Goal: Task Accomplishment & Management: Use online tool/utility

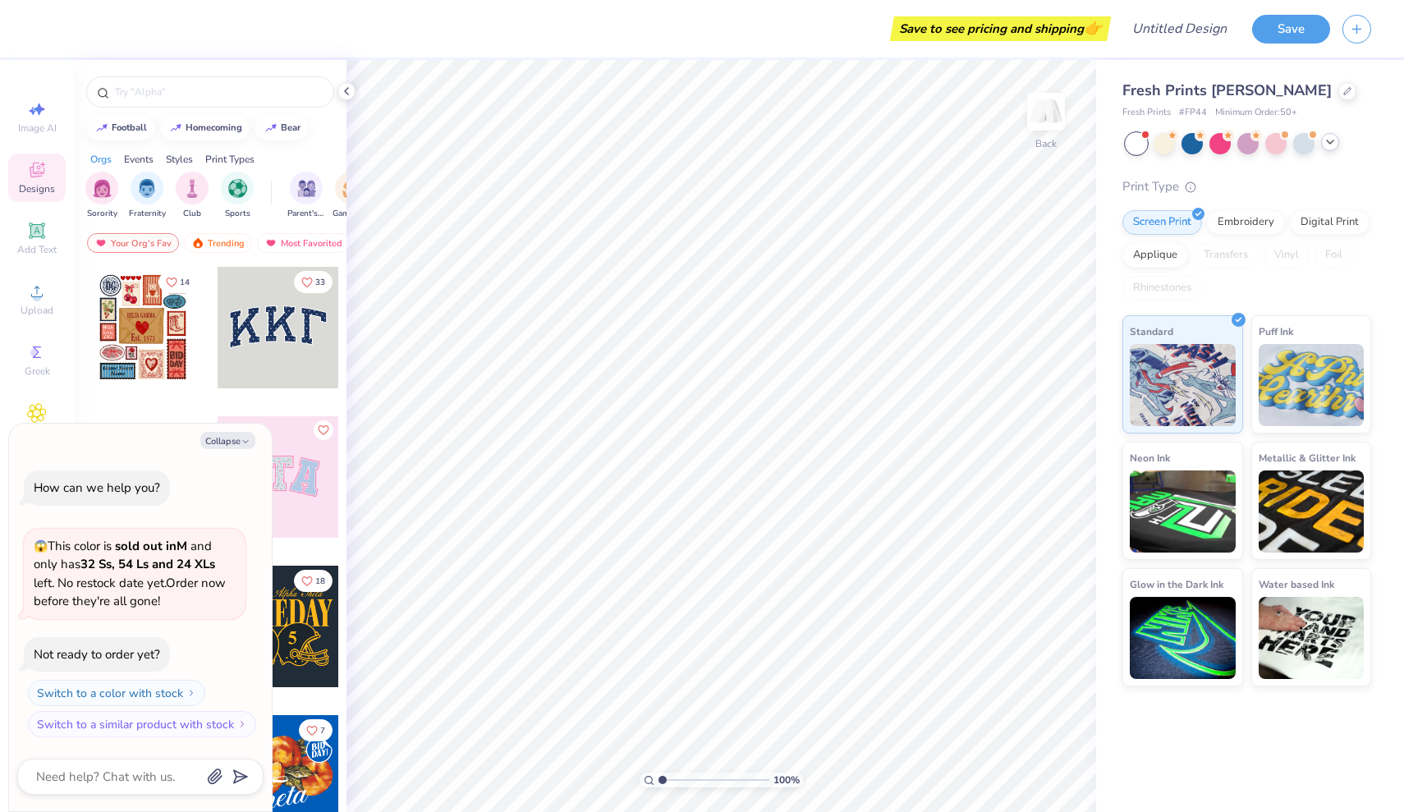
click at [1331, 144] on icon at bounding box center [1330, 141] width 13 height 13
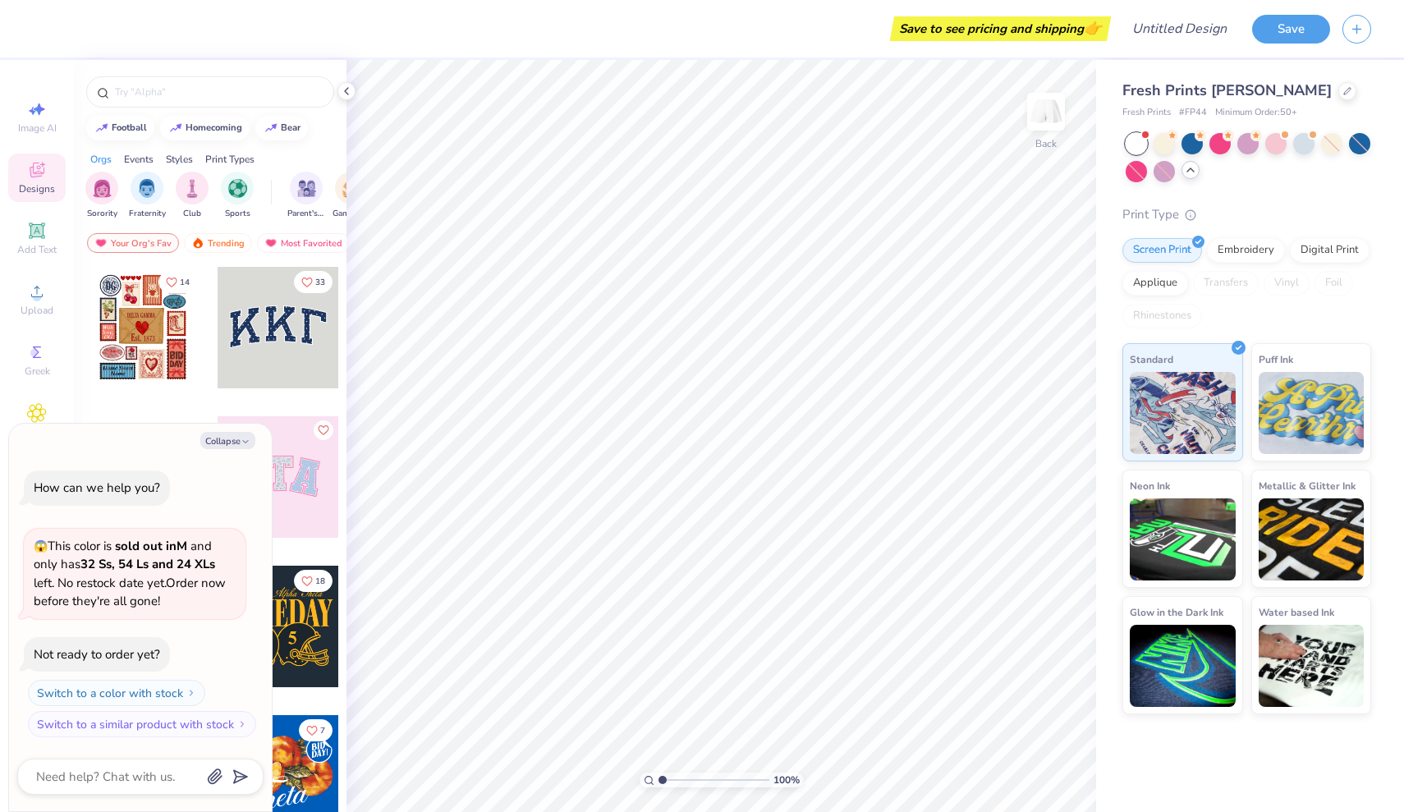
click at [1193, 172] on icon at bounding box center [1190, 169] width 13 height 13
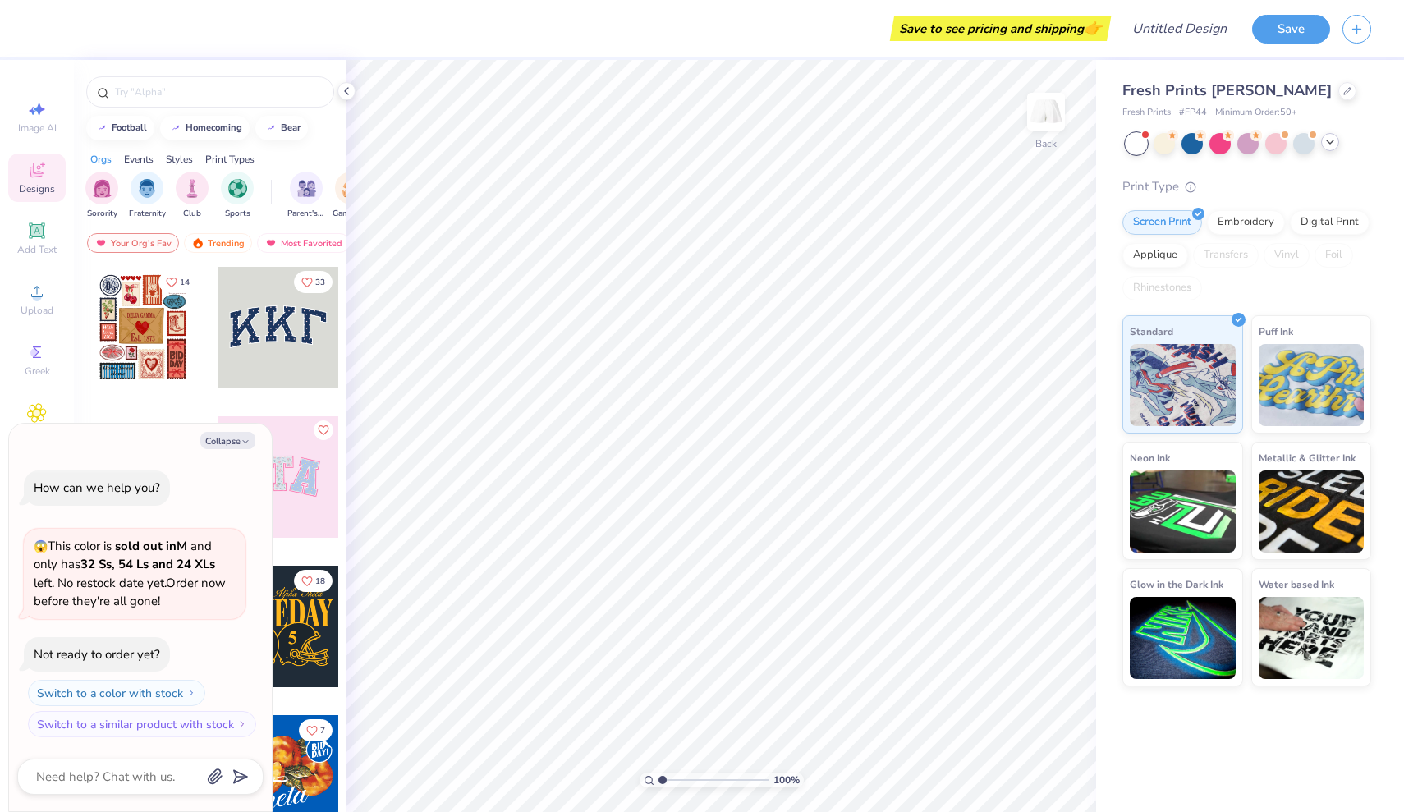
click at [1330, 144] on icon at bounding box center [1330, 141] width 13 height 13
type textarea "x"
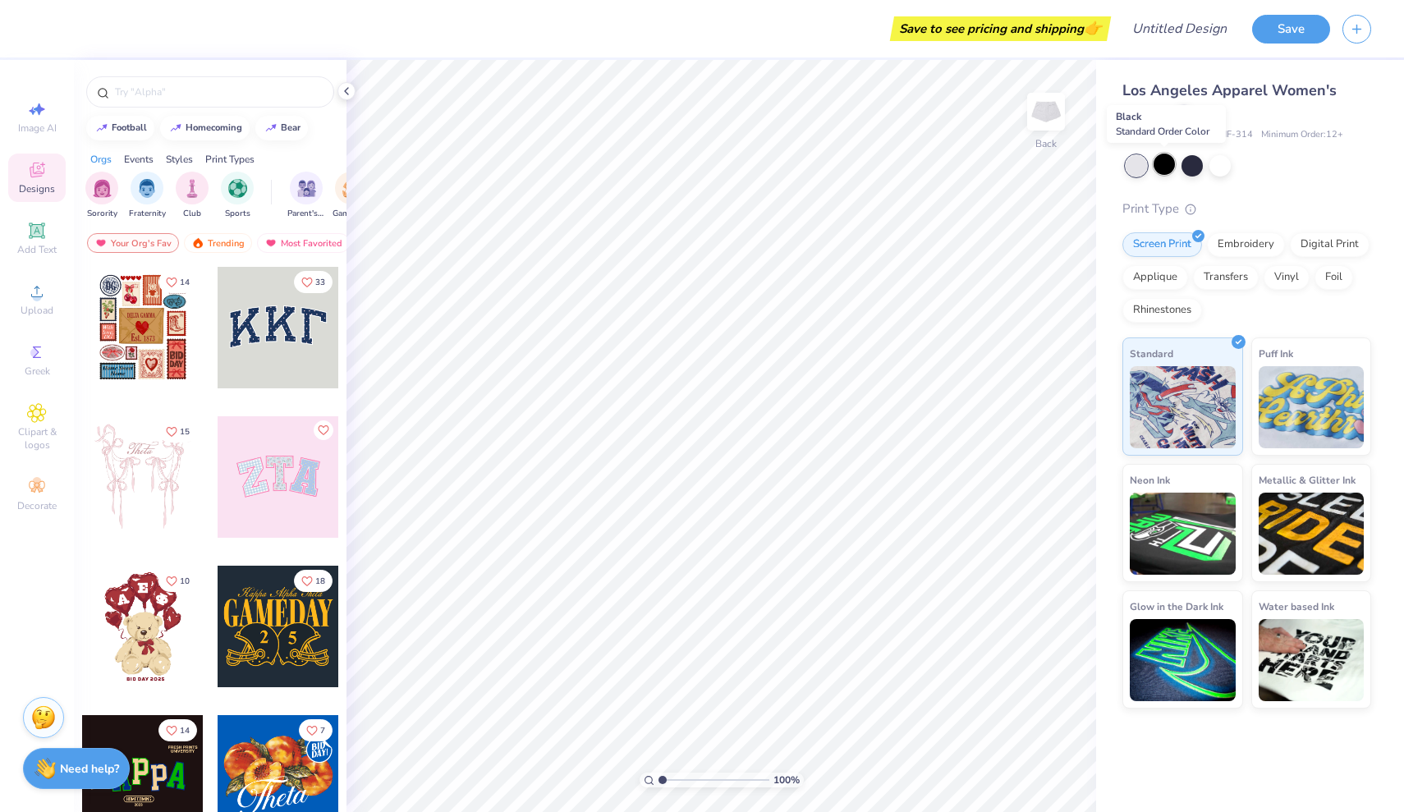
click at [1164, 168] on div at bounding box center [1164, 164] width 21 height 21
click at [36, 292] on icon at bounding box center [37, 292] width 20 height 20
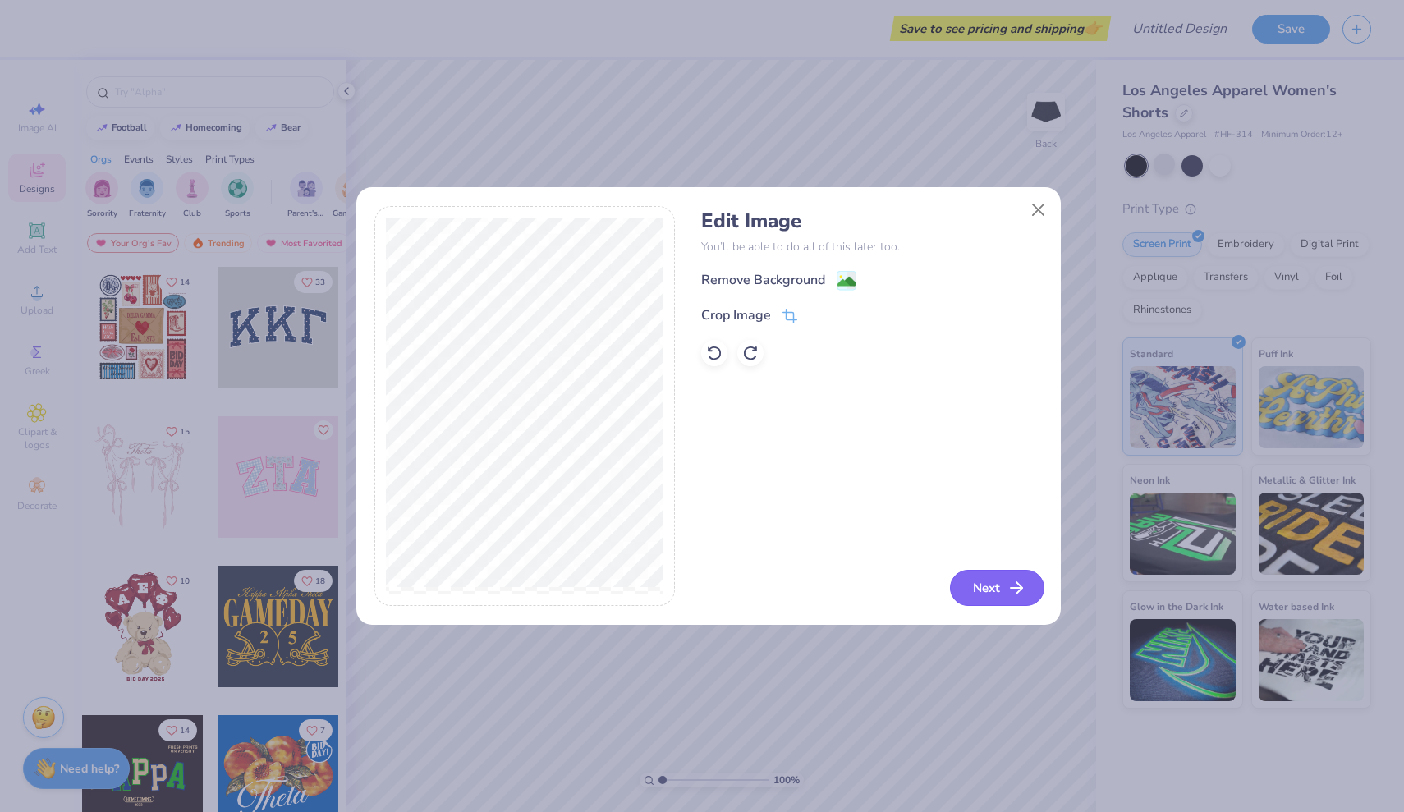
click at [995, 590] on button "Next" at bounding box center [997, 588] width 94 height 36
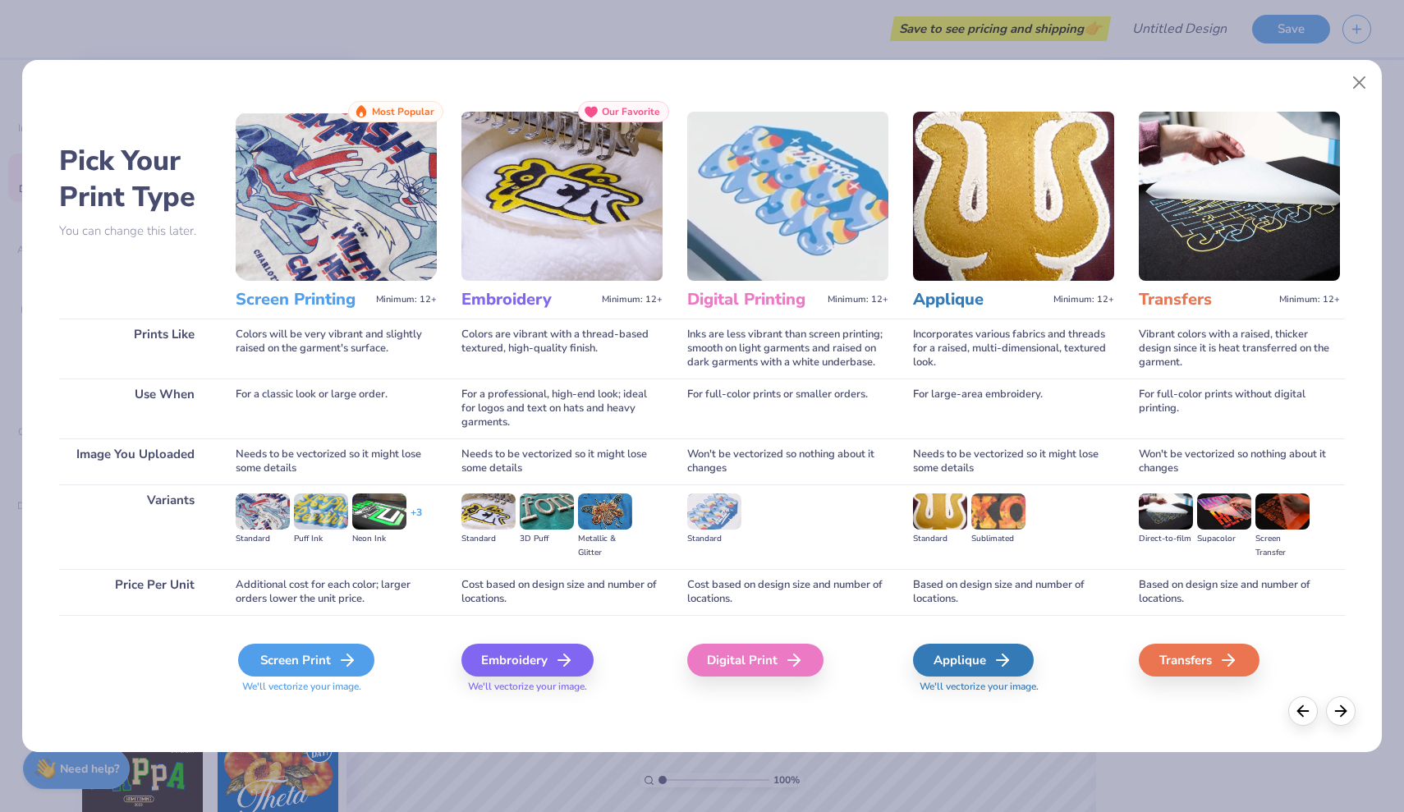
click at [288, 652] on div "Screen Print" at bounding box center [306, 660] width 136 height 33
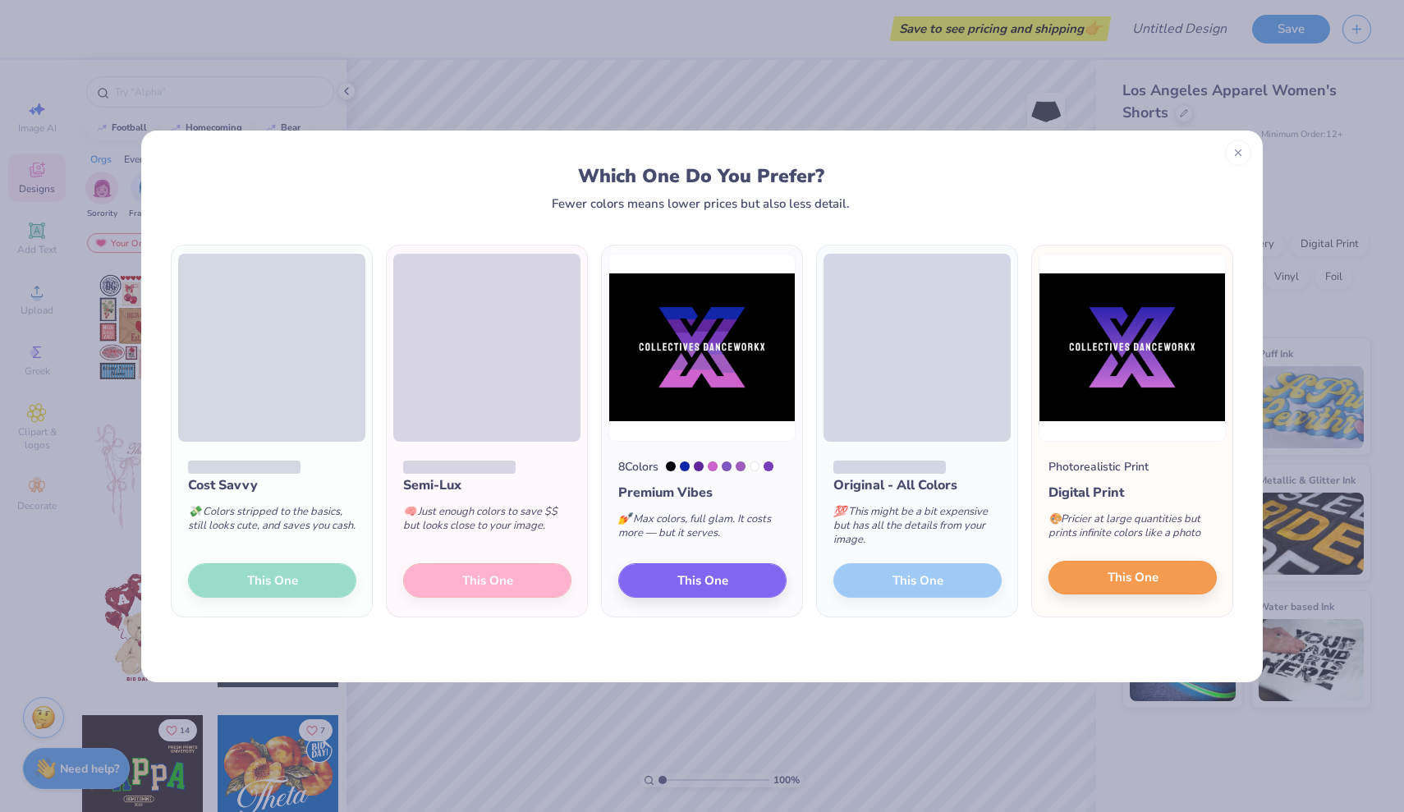
click at [1163, 579] on button "This One" at bounding box center [1133, 578] width 168 height 34
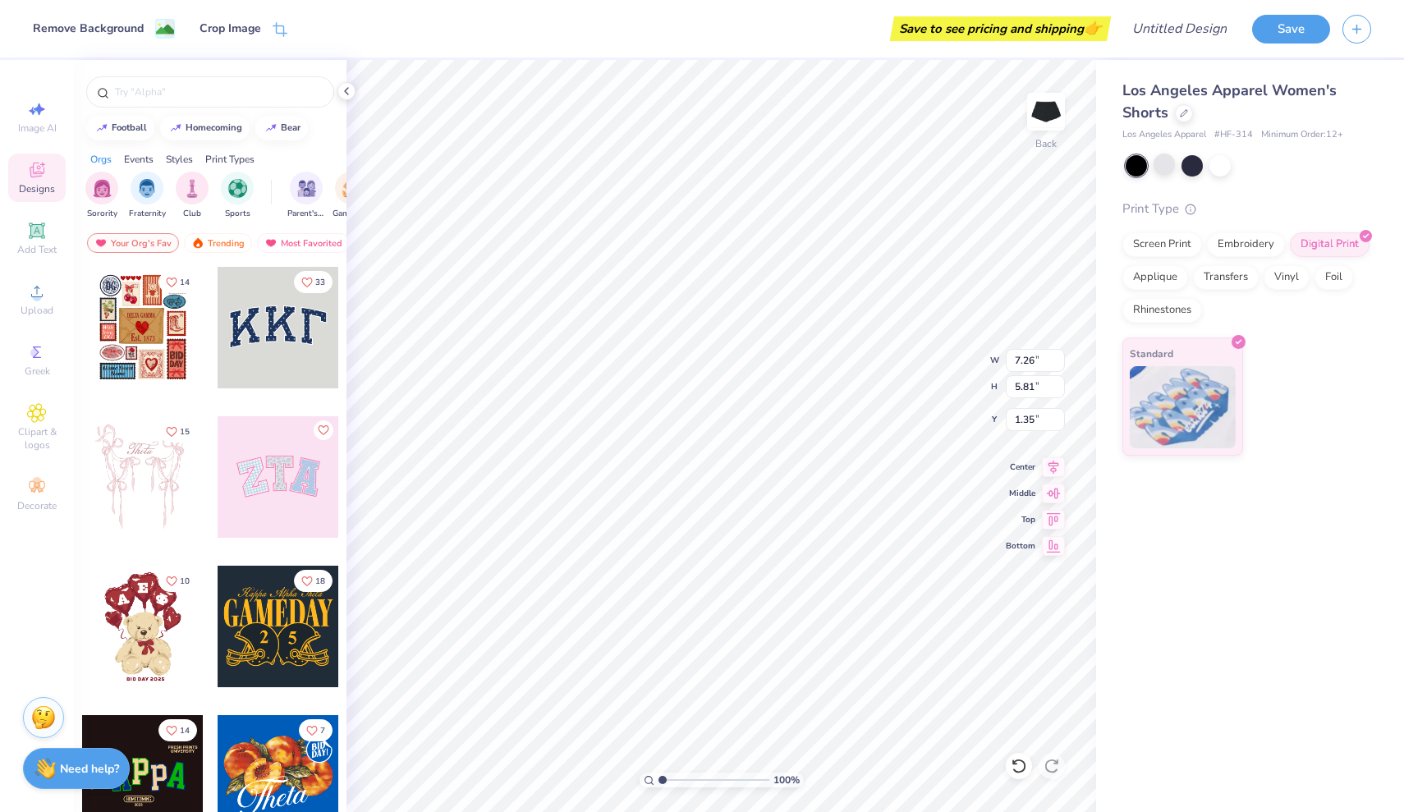
type input "4.02"
type input "3.22"
type input "3.20"
click at [624, 402] on li "Cut" at bounding box center [615, 407] width 129 height 33
click at [28, 289] on icon at bounding box center [37, 292] width 20 height 20
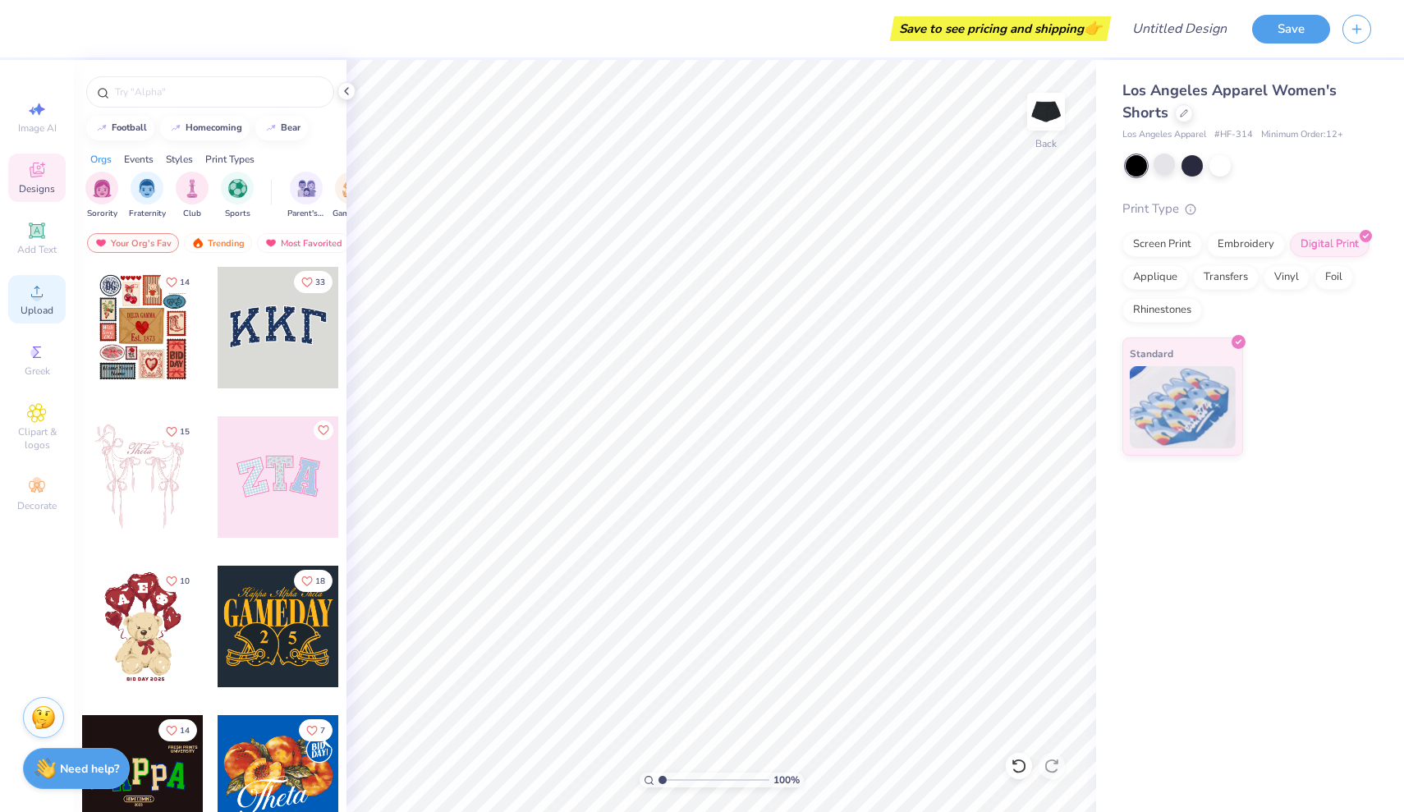
click at [34, 289] on icon at bounding box center [36, 291] width 11 height 11
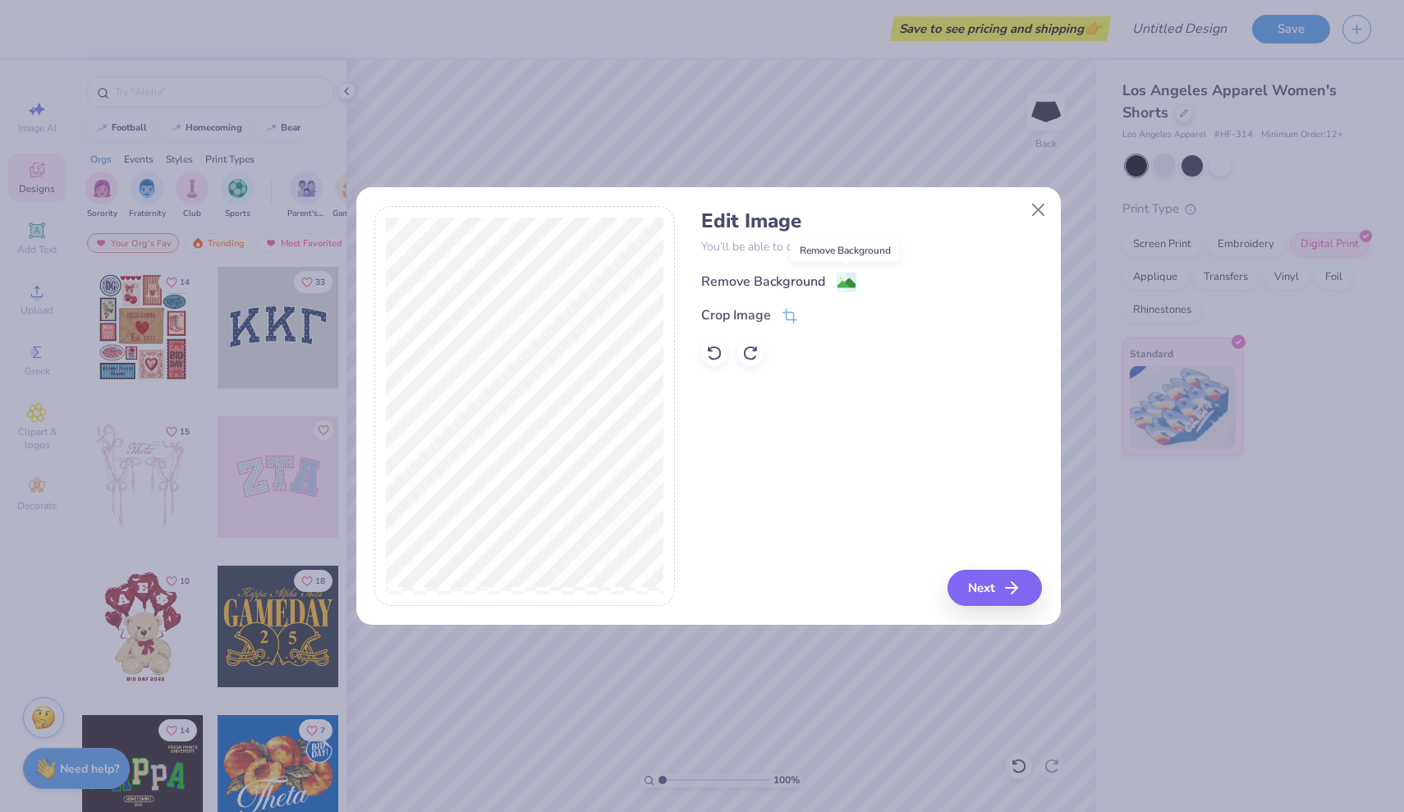
click at [845, 280] on image at bounding box center [847, 283] width 18 height 18
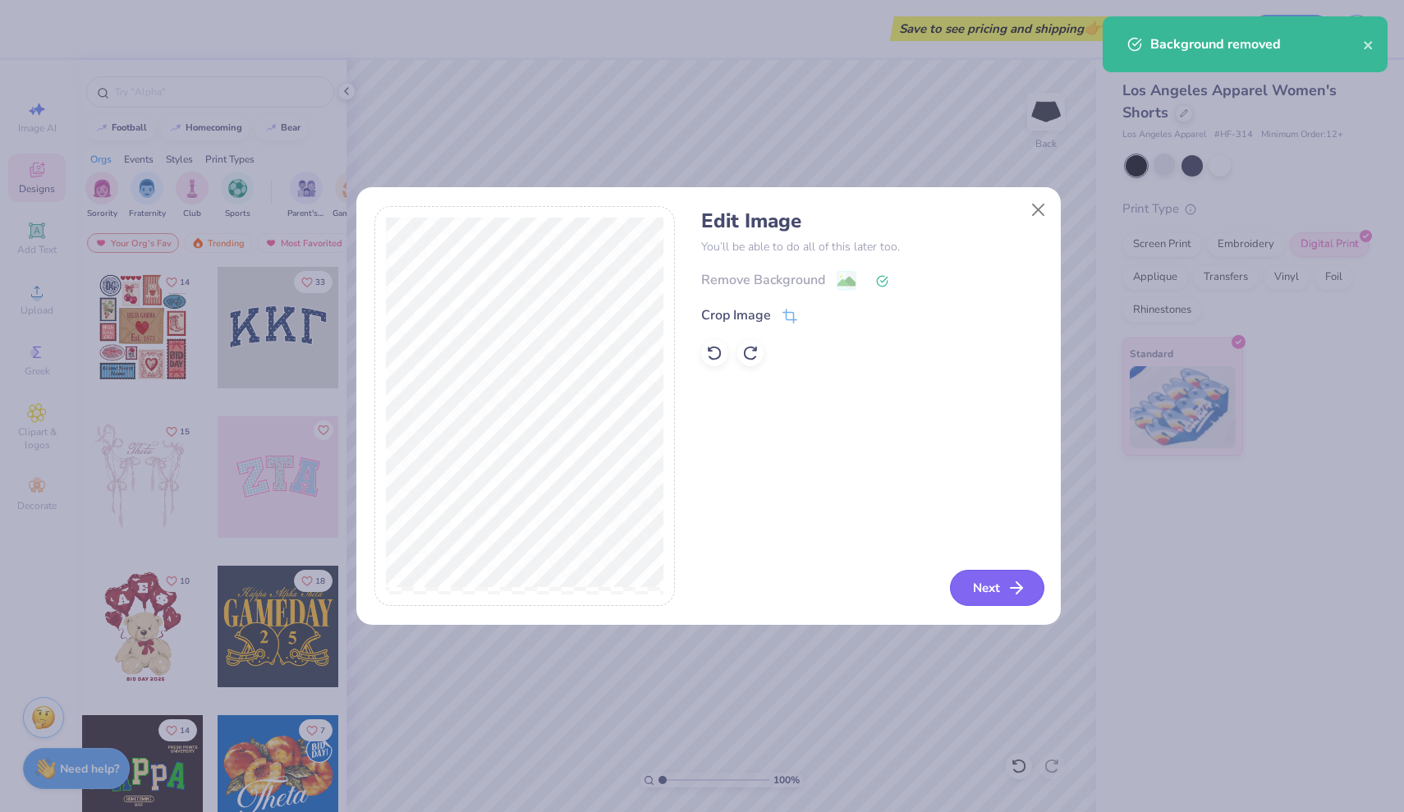
click at [999, 586] on button "Next" at bounding box center [997, 588] width 94 height 36
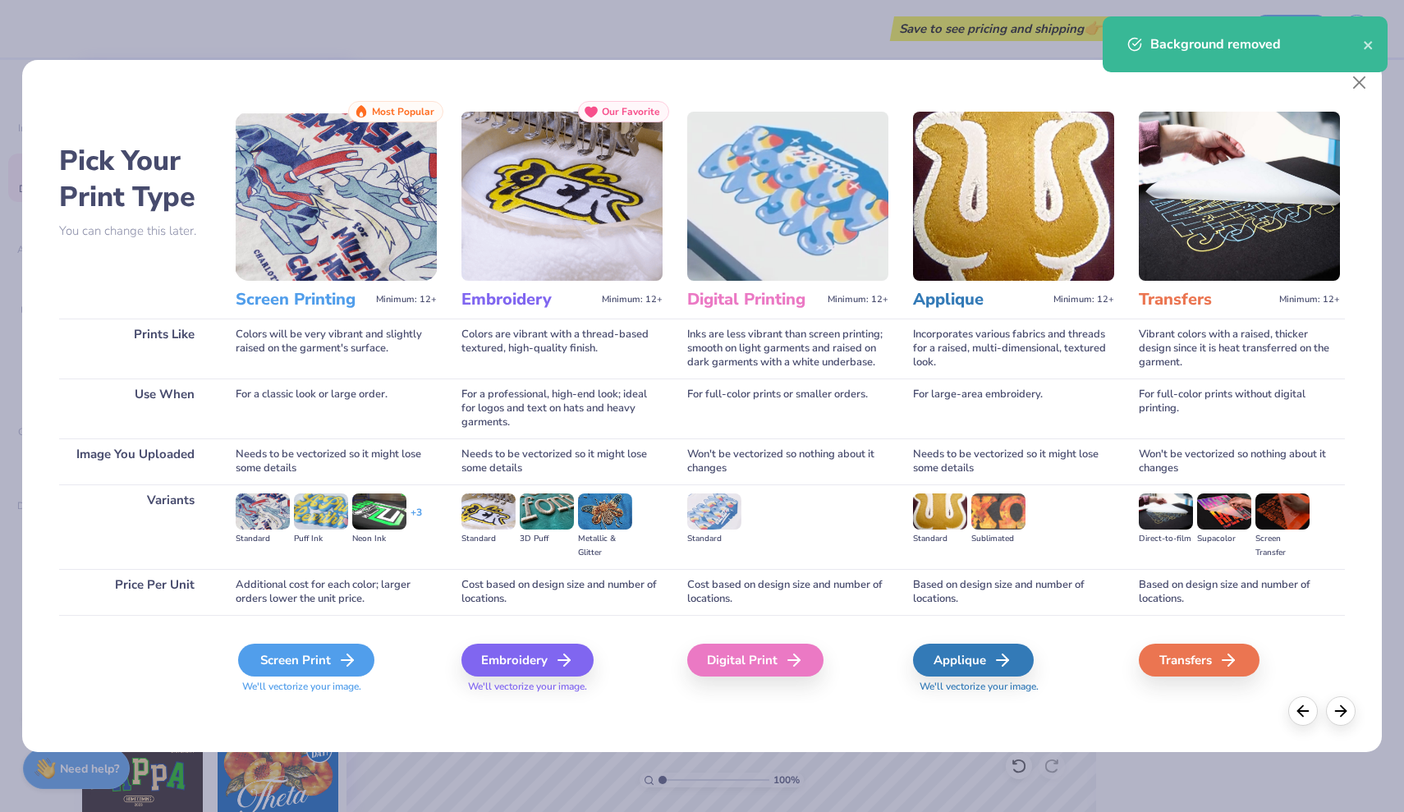
click at [327, 654] on div "Screen Print" at bounding box center [306, 660] width 136 height 33
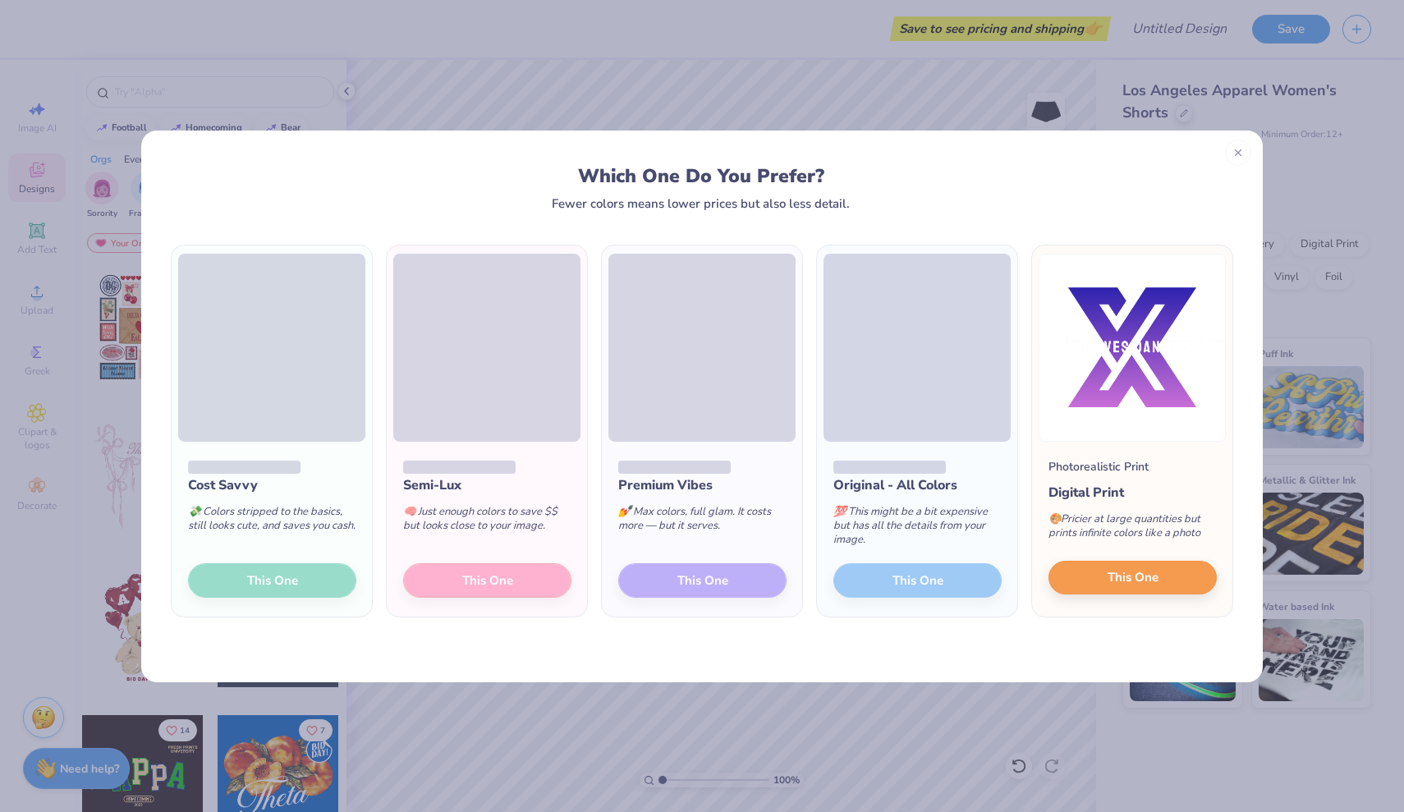
click at [1176, 569] on button "This One" at bounding box center [1133, 578] width 168 height 34
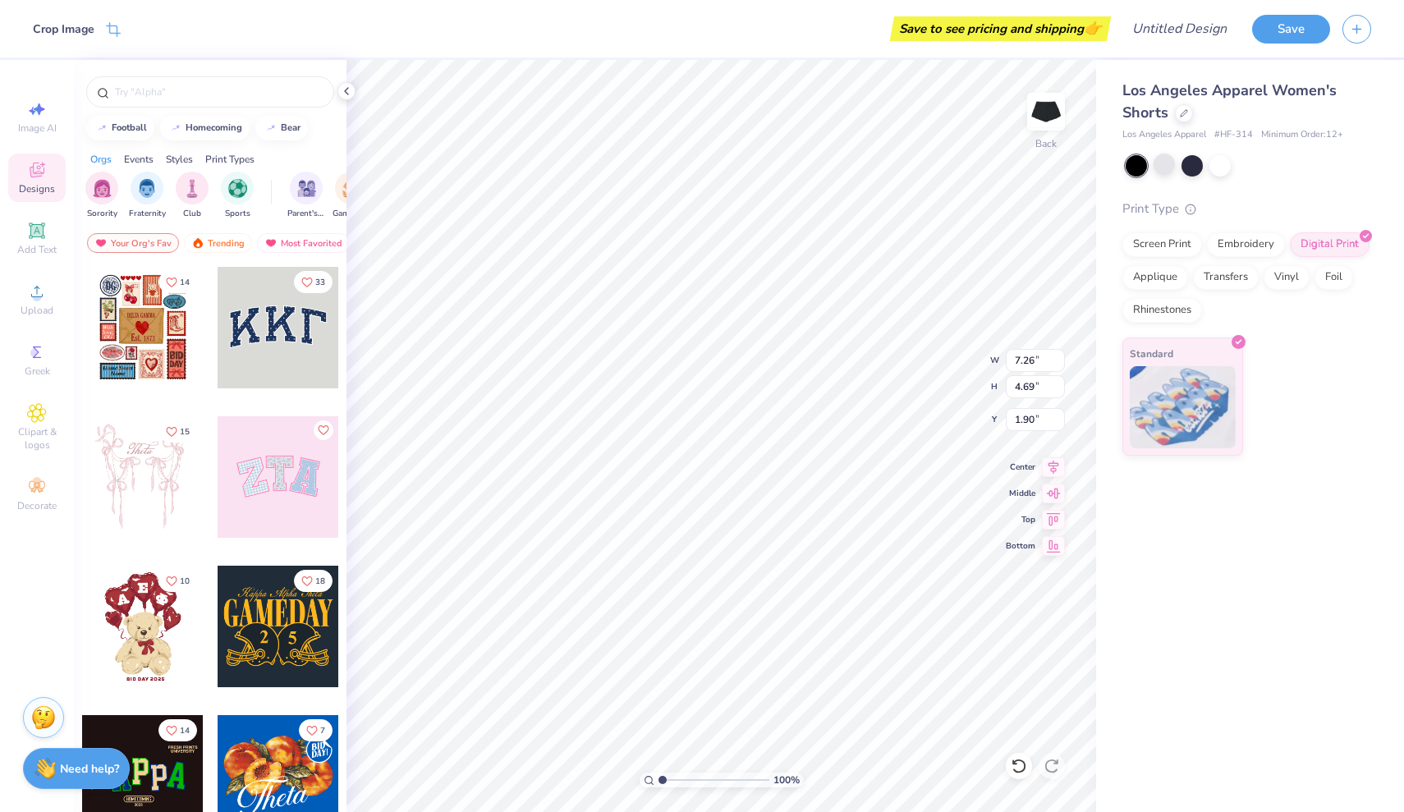
type input "4.03"
type input "2.61"
type input "3.96"
type input "3.44"
type input "2.22"
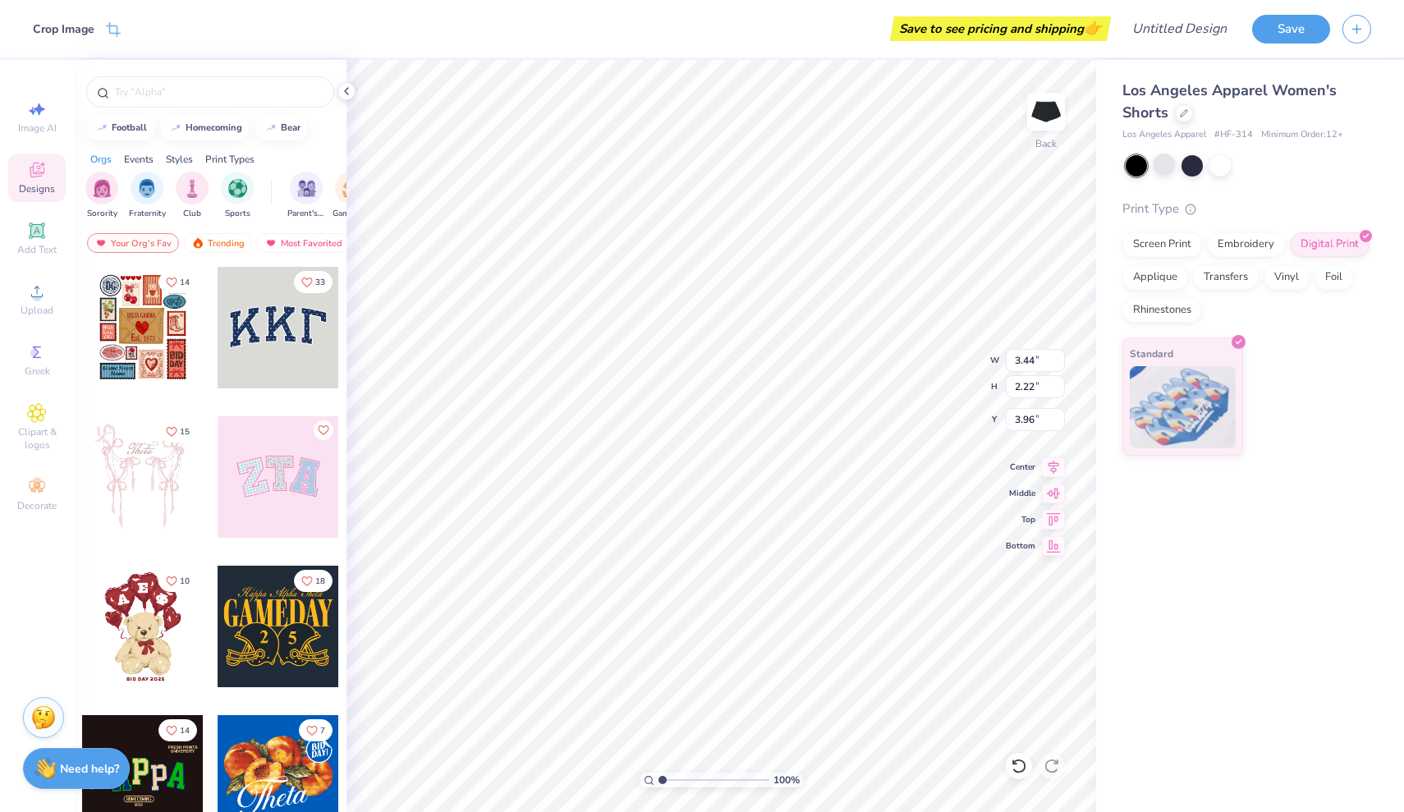
type input "3.14"
type input "3.23"
type input "2.98"
type input "3.32"
click at [344, 94] on icon at bounding box center [346, 91] width 13 height 13
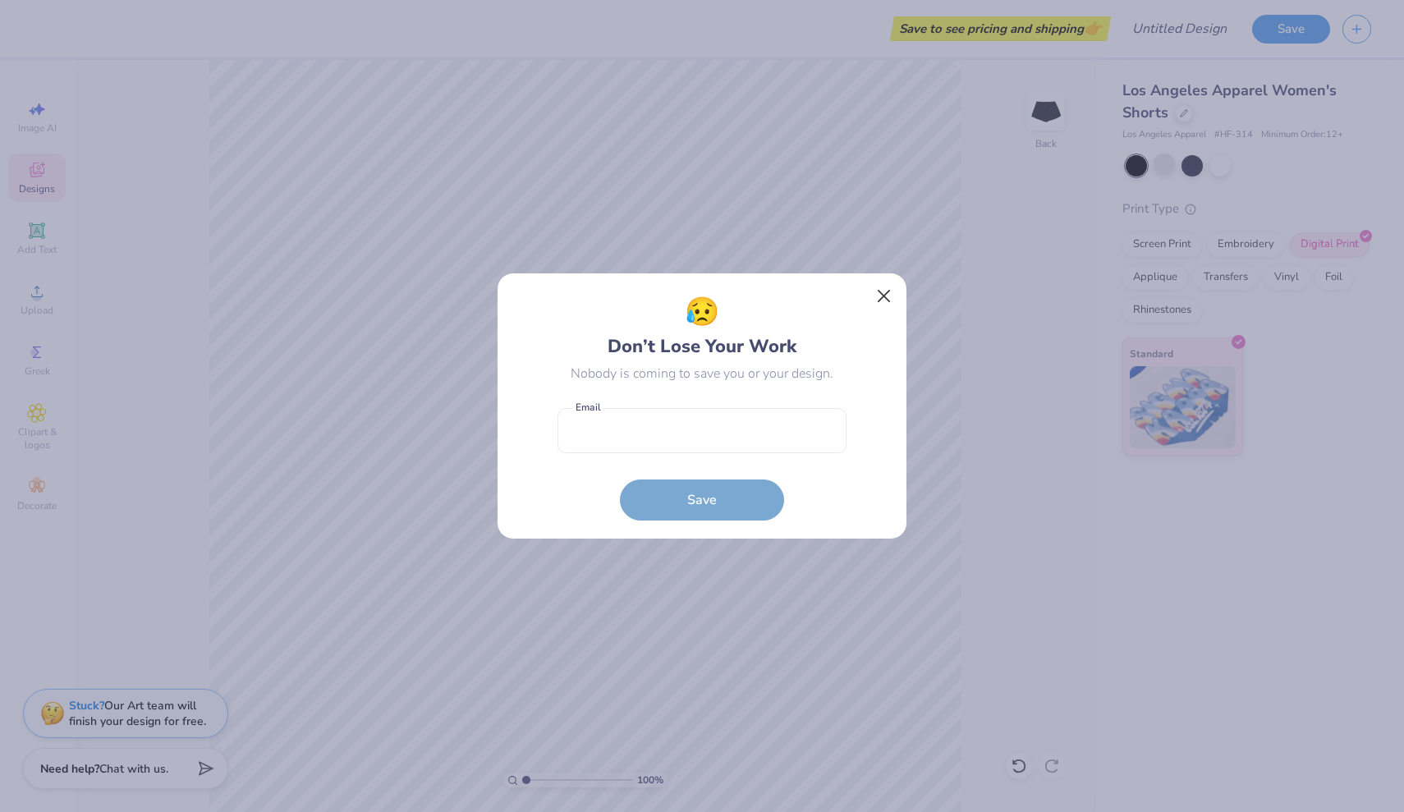
click at [886, 293] on button "Close" at bounding box center [884, 296] width 31 height 31
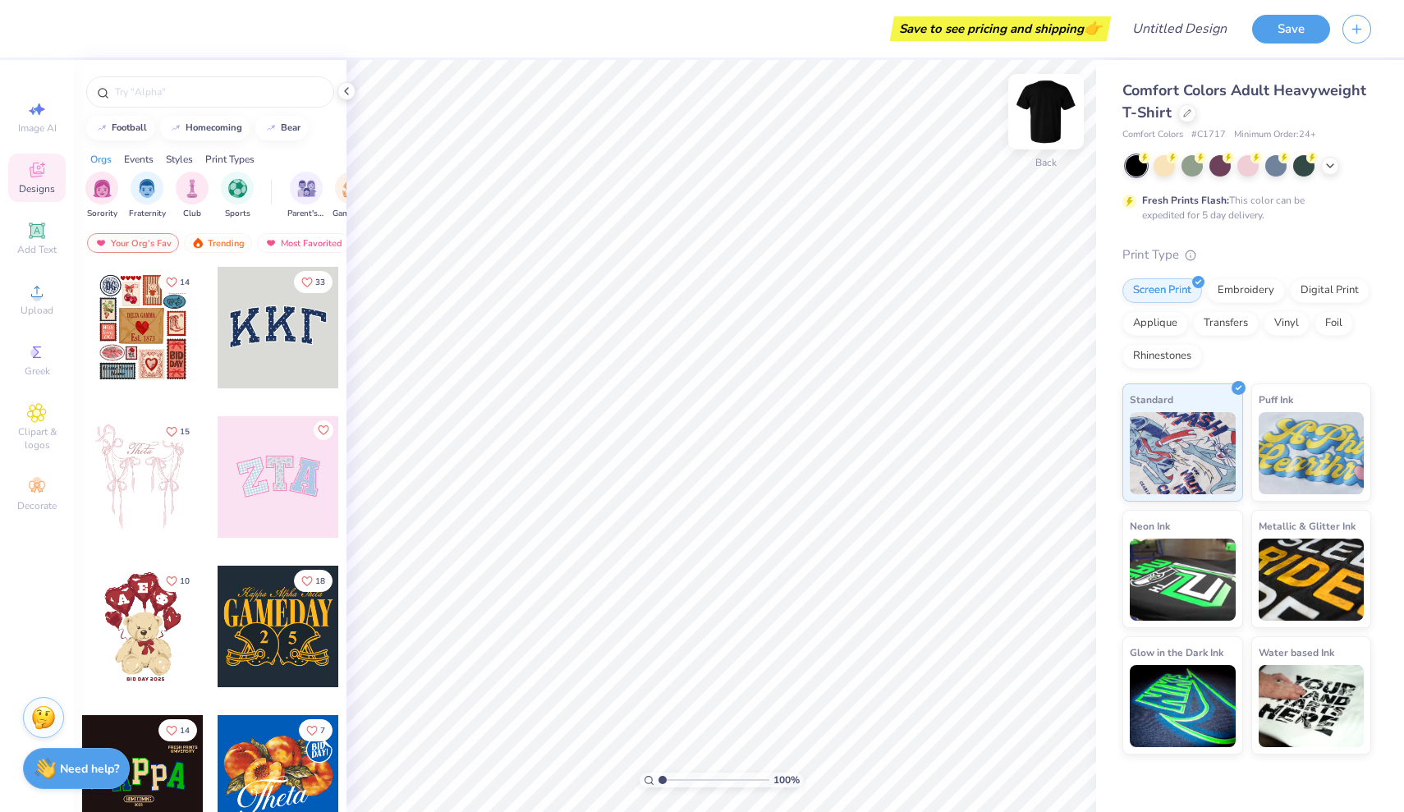
click at [1039, 118] on img at bounding box center [1046, 112] width 66 height 66
click at [50, 294] on div "Upload" at bounding box center [36, 299] width 57 height 48
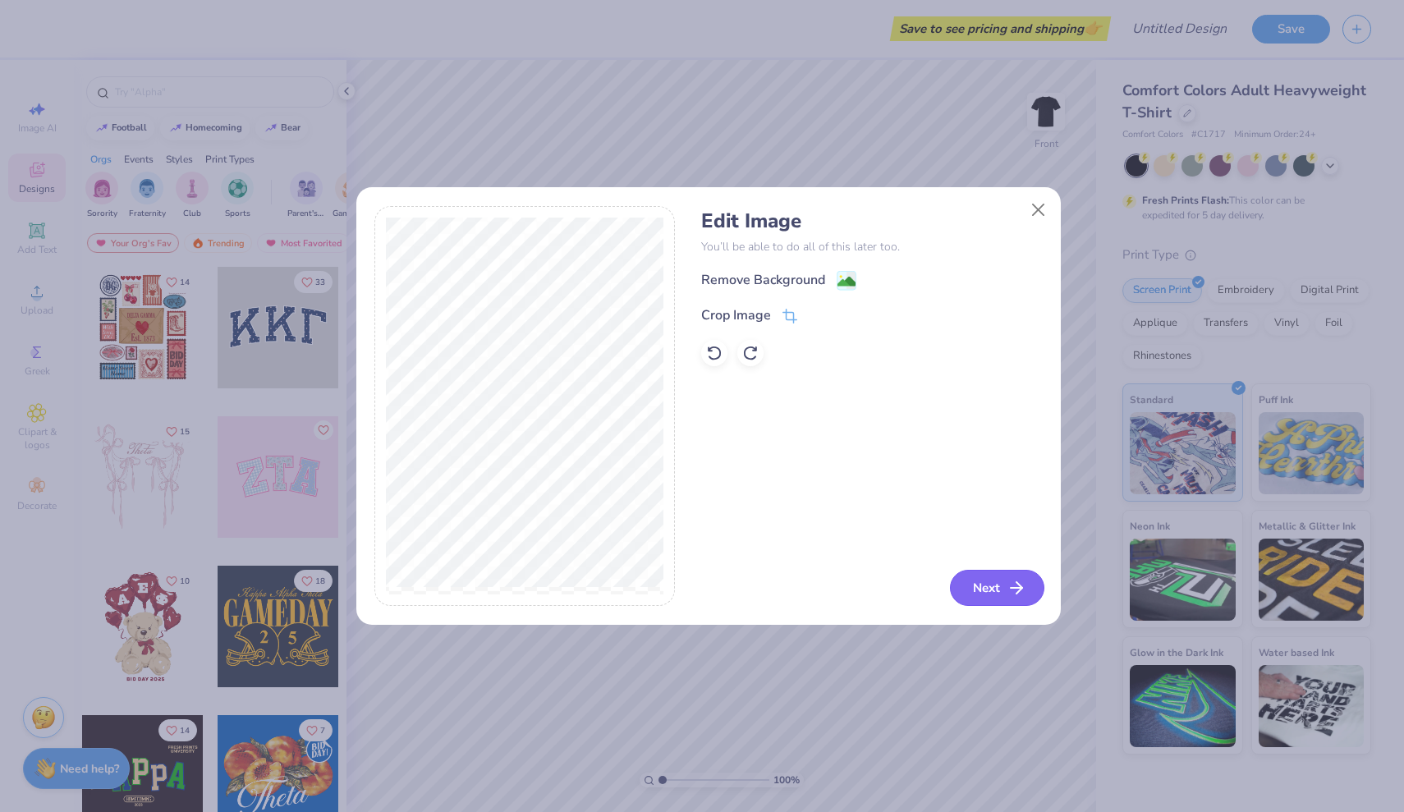
click at [1007, 584] on icon "button" at bounding box center [1017, 588] width 20 height 20
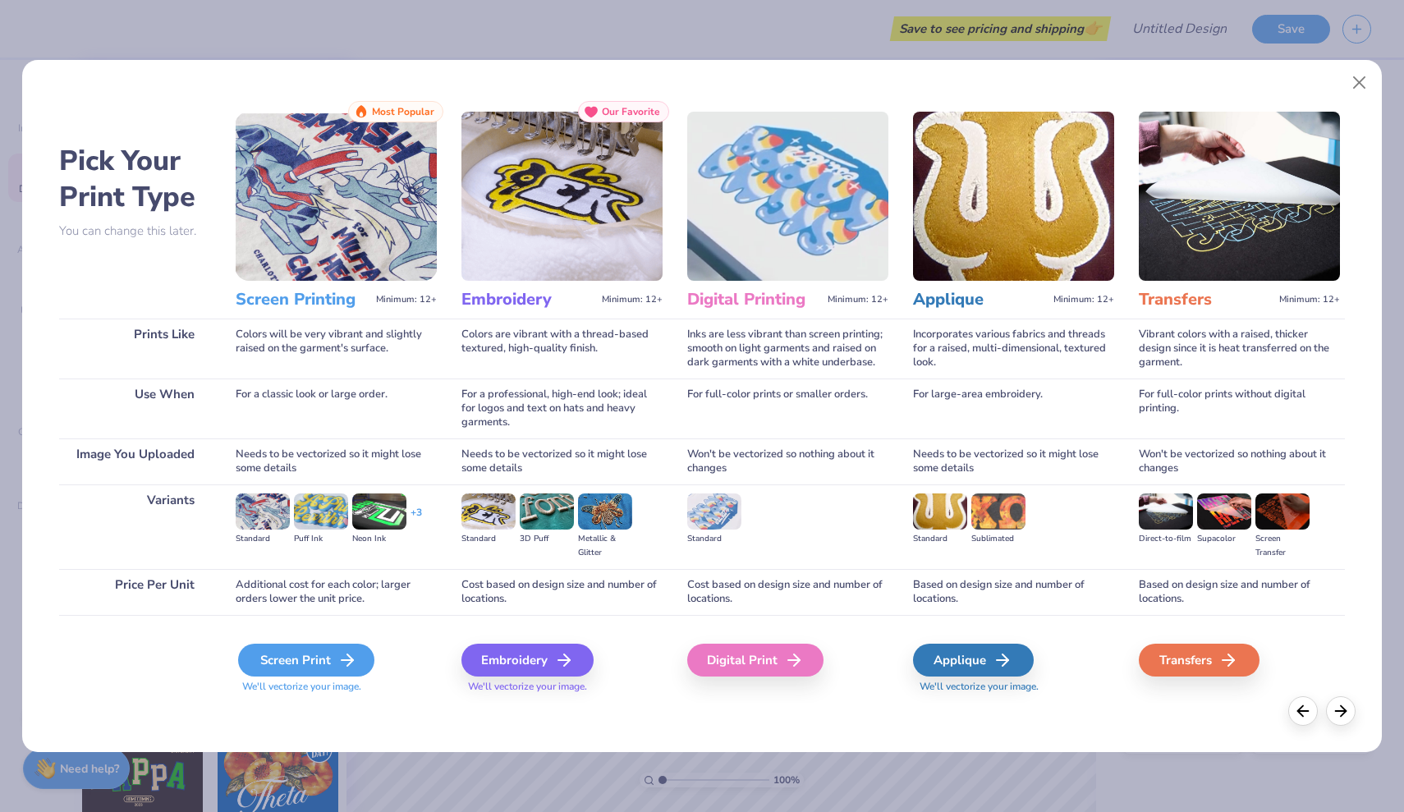
click at [338, 667] on icon at bounding box center [348, 660] width 20 height 20
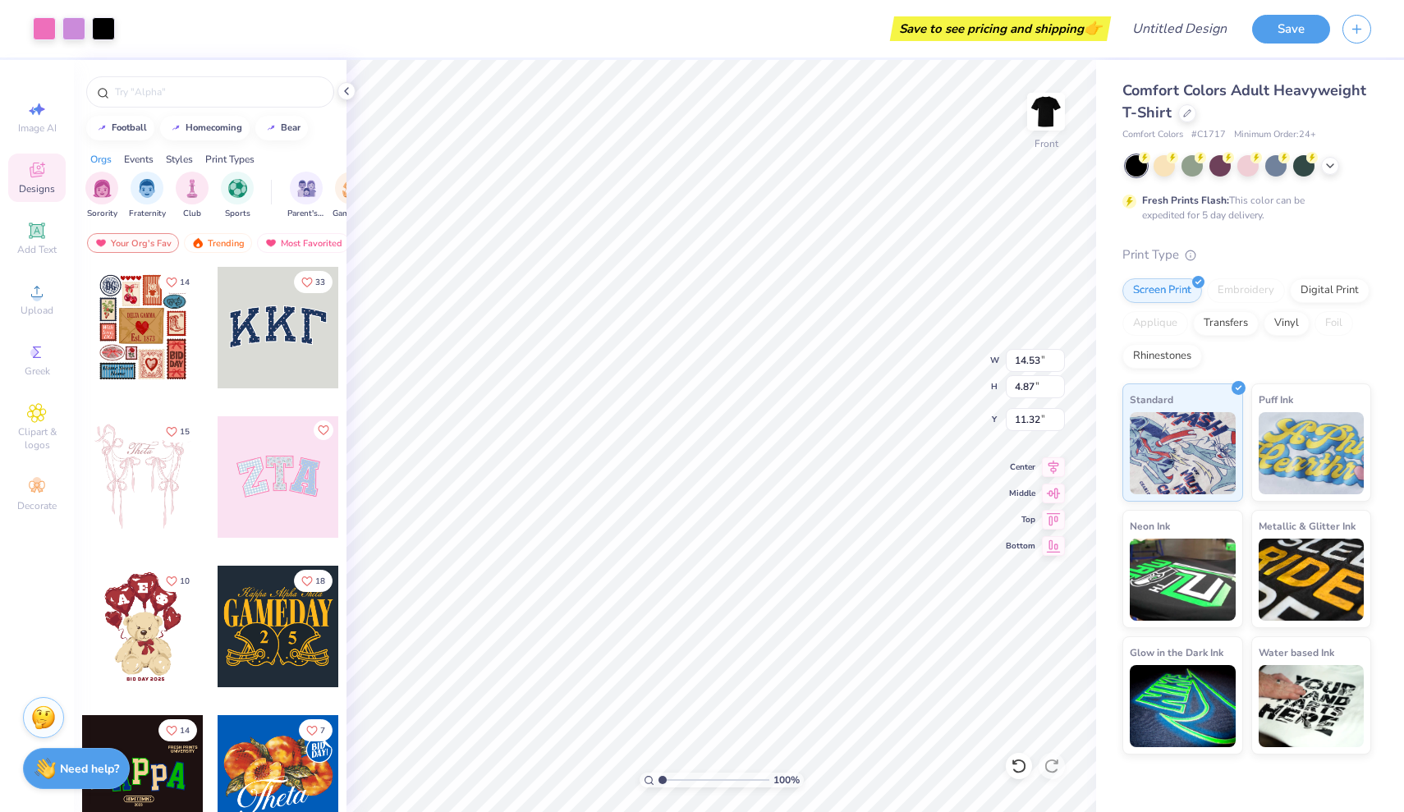
type input "3.00"
type input "4.92"
click at [1060, 103] on img at bounding box center [1046, 112] width 66 height 66
click at [1041, 109] on img at bounding box center [1046, 112] width 66 height 66
click at [348, 90] on icon at bounding box center [346, 91] width 13 height 13
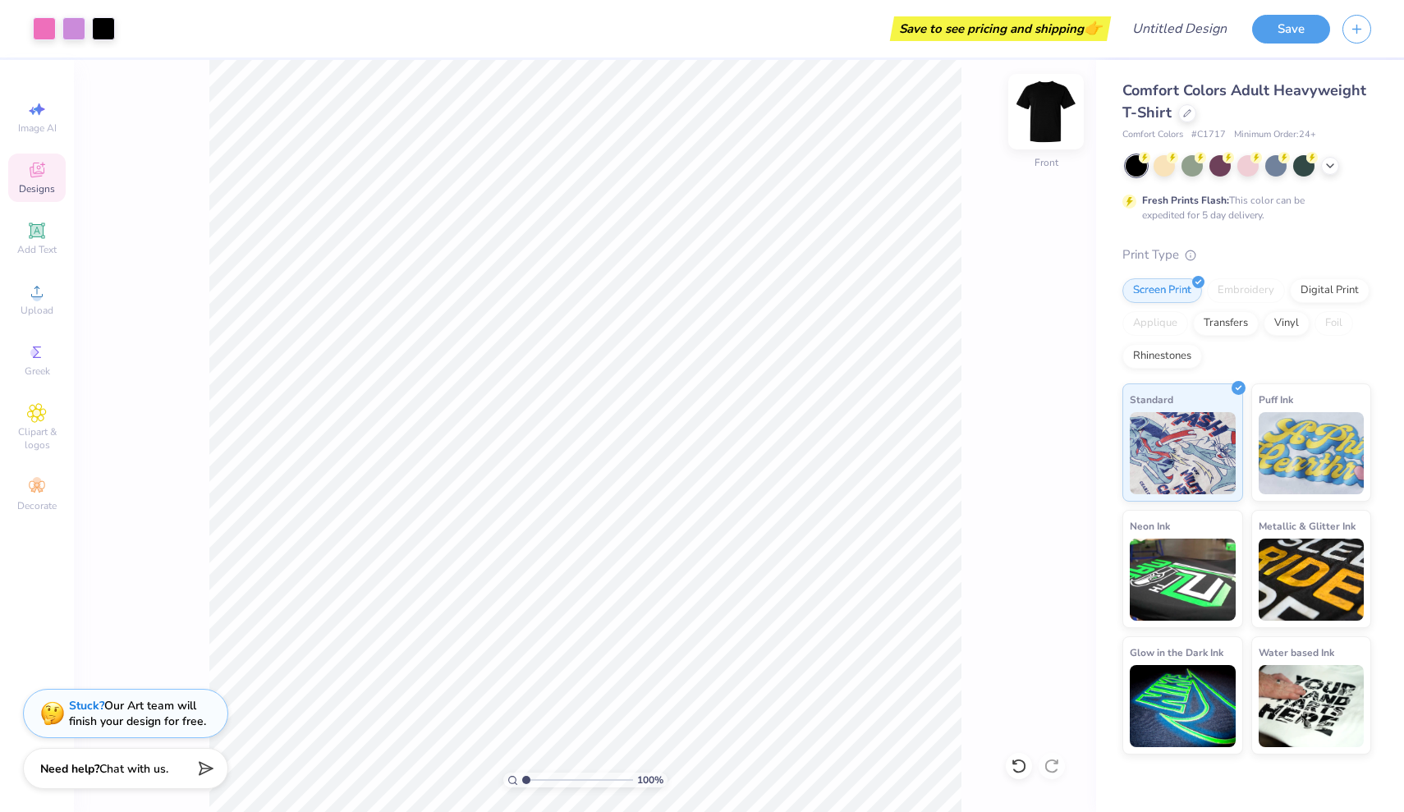
click at [1036, 117] on img at bounding box center [1046, 112] width 66 height 66
click at [1063, 121] on img at bounding box center [1046, 112] width 66 height 66
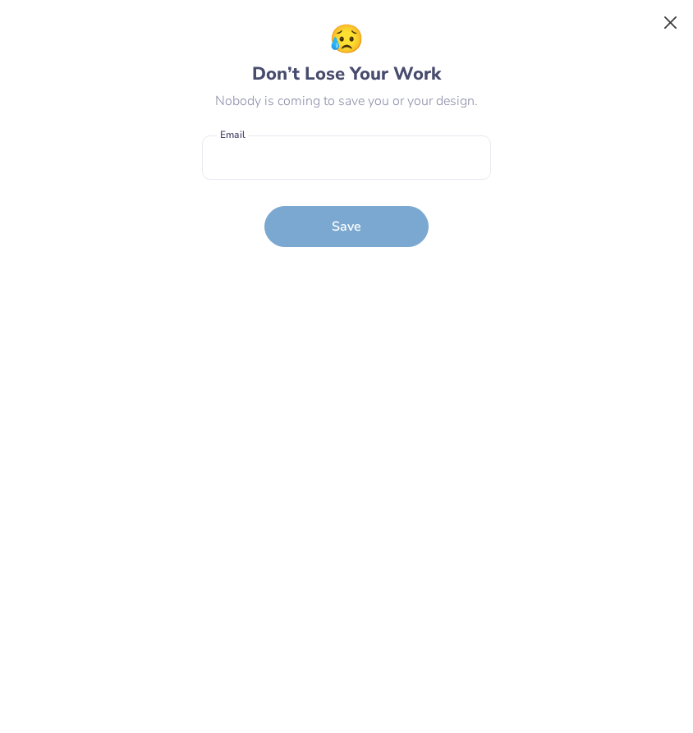
click at [664, 21] on button "Close" at bounding box center [670, 22] width 31 height 31
